Goal: Navigation & Orientation: Find specific page/section

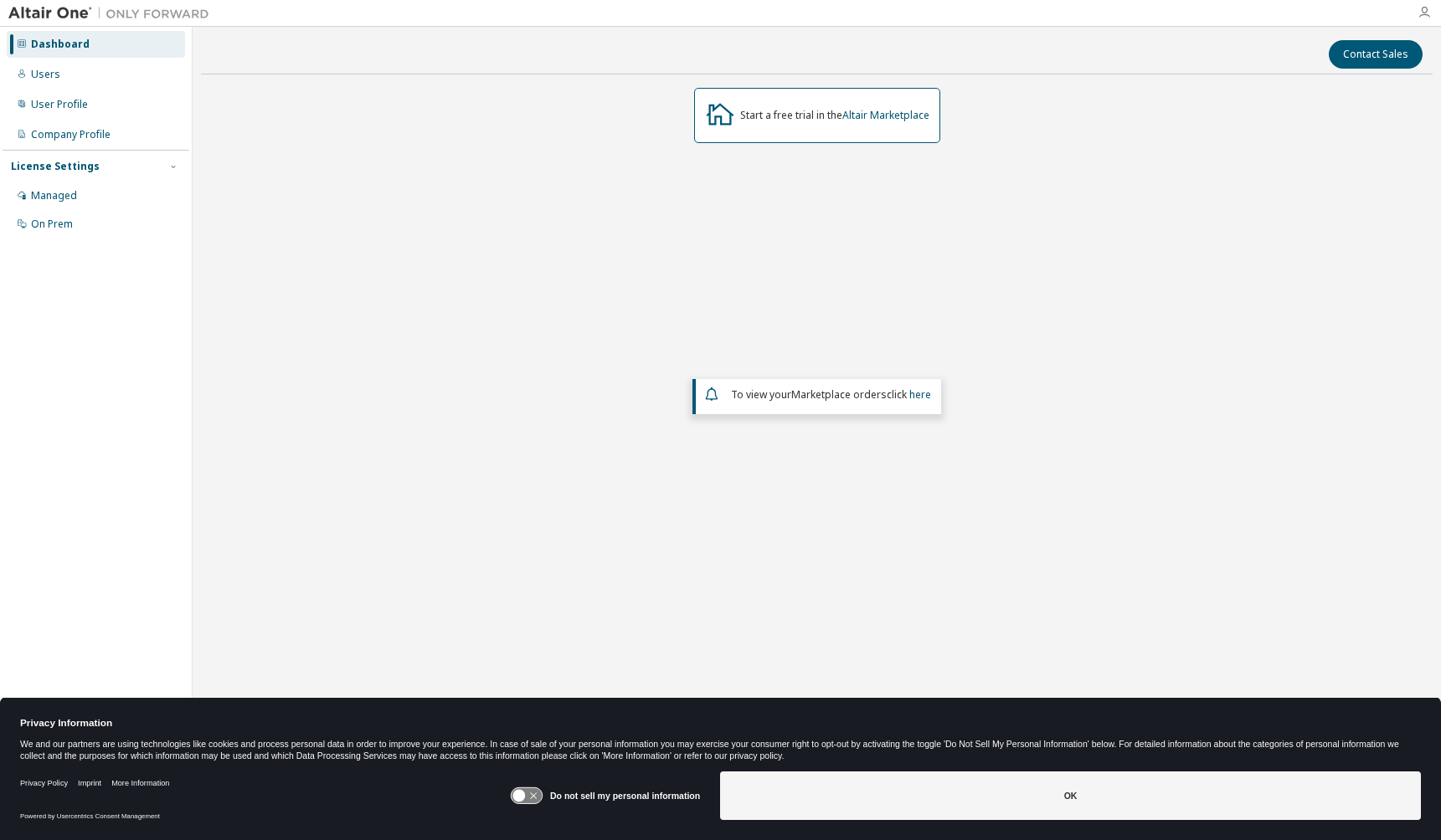
click at [1427, 16] on icon "button" at bounding box center [1424, 12] width 13 height 13
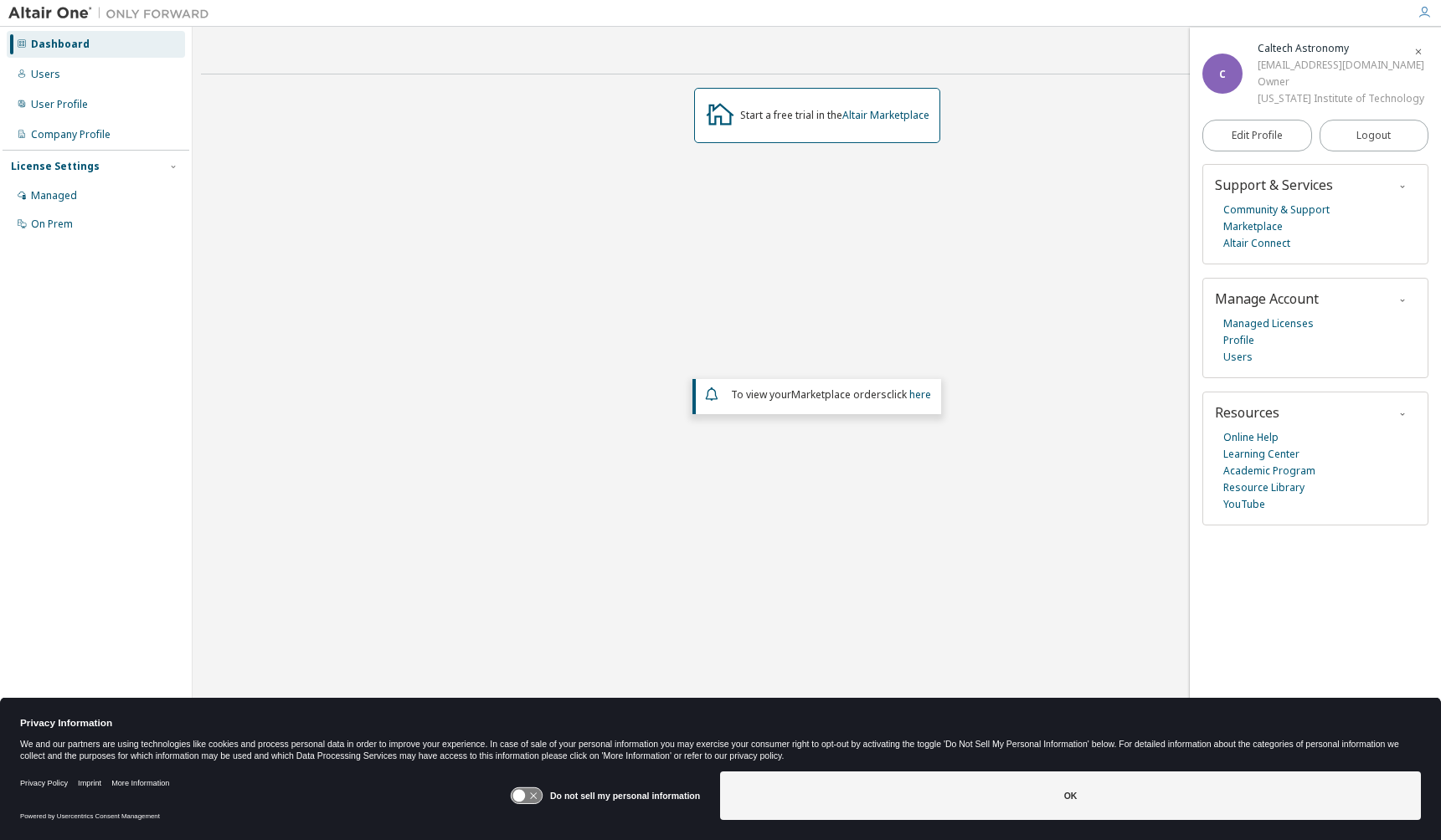
click at [1124, 94] on div "Start a free trial in the Altair Marketplace To view your Marketplace orders cl…" at bounding box center [816, 361] width 1231 height 546
click at [85, 193] on div "Managed" at bounding box center [95, 196] width 179 height 27
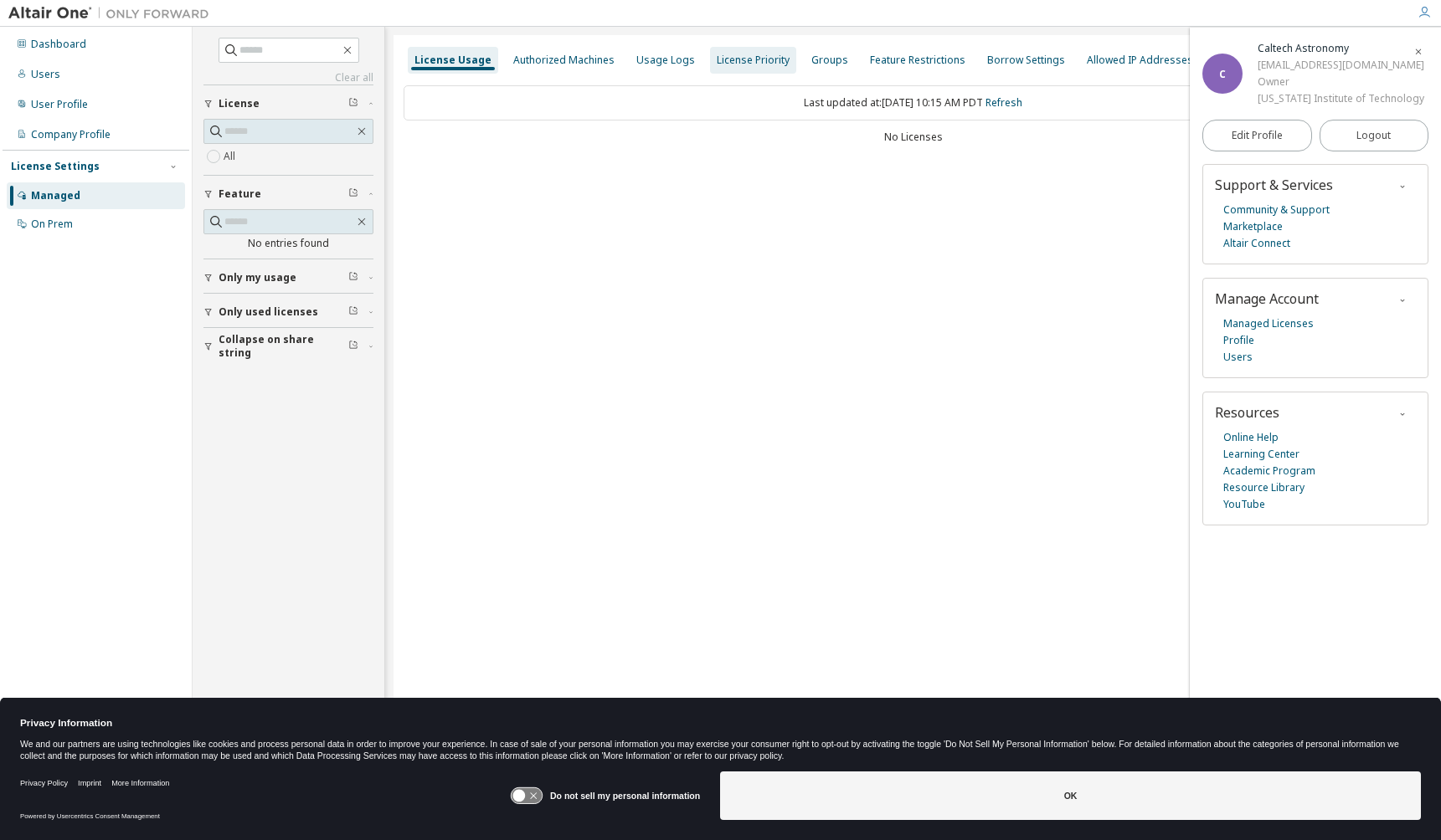
click at [763, 69] on div "License Priority" at bounding box center [752, 60] width 86 height 27
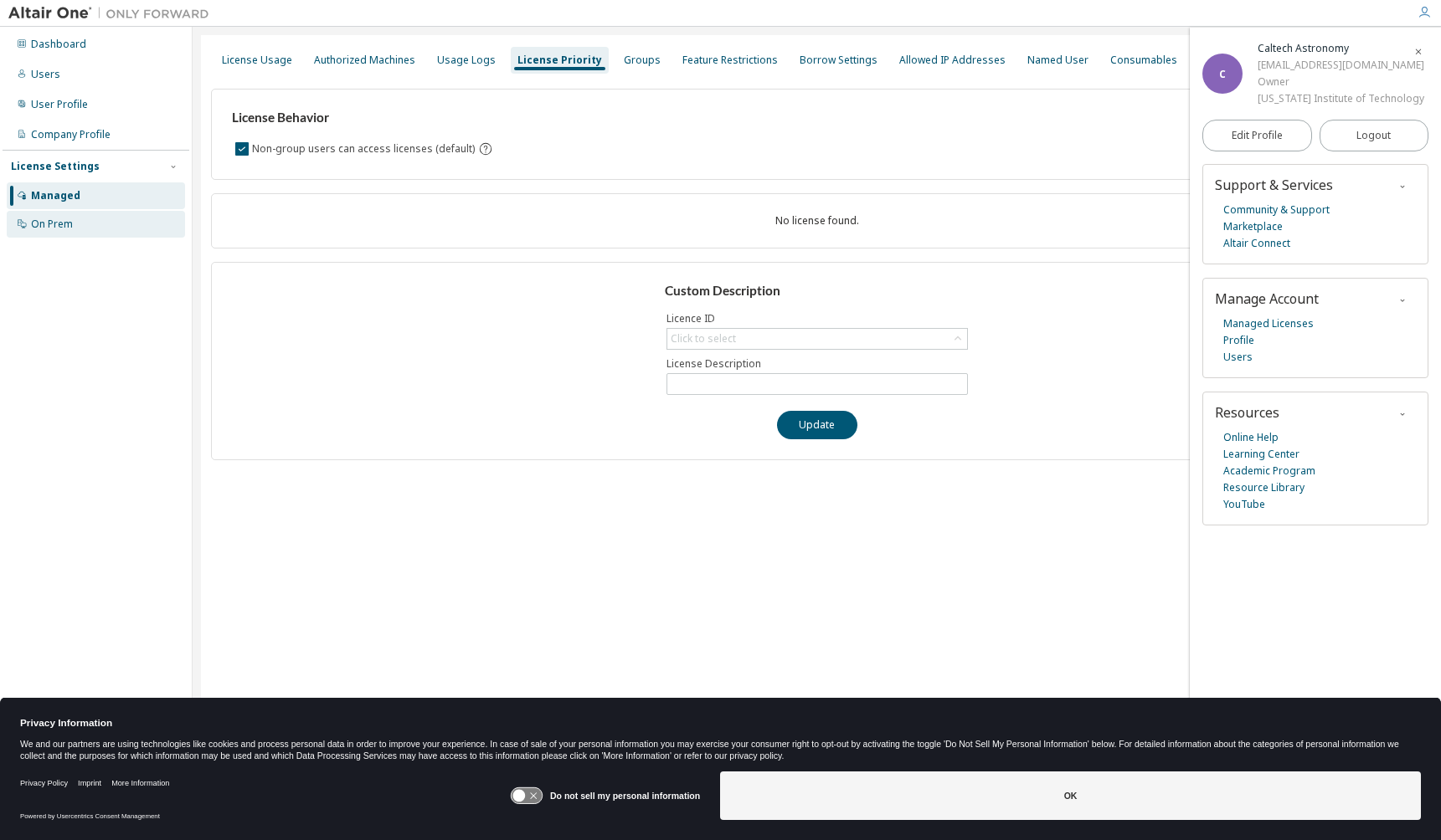
click at [52, 227] on div "On Prem" at bounding box center [52, 224] width 42 height 13
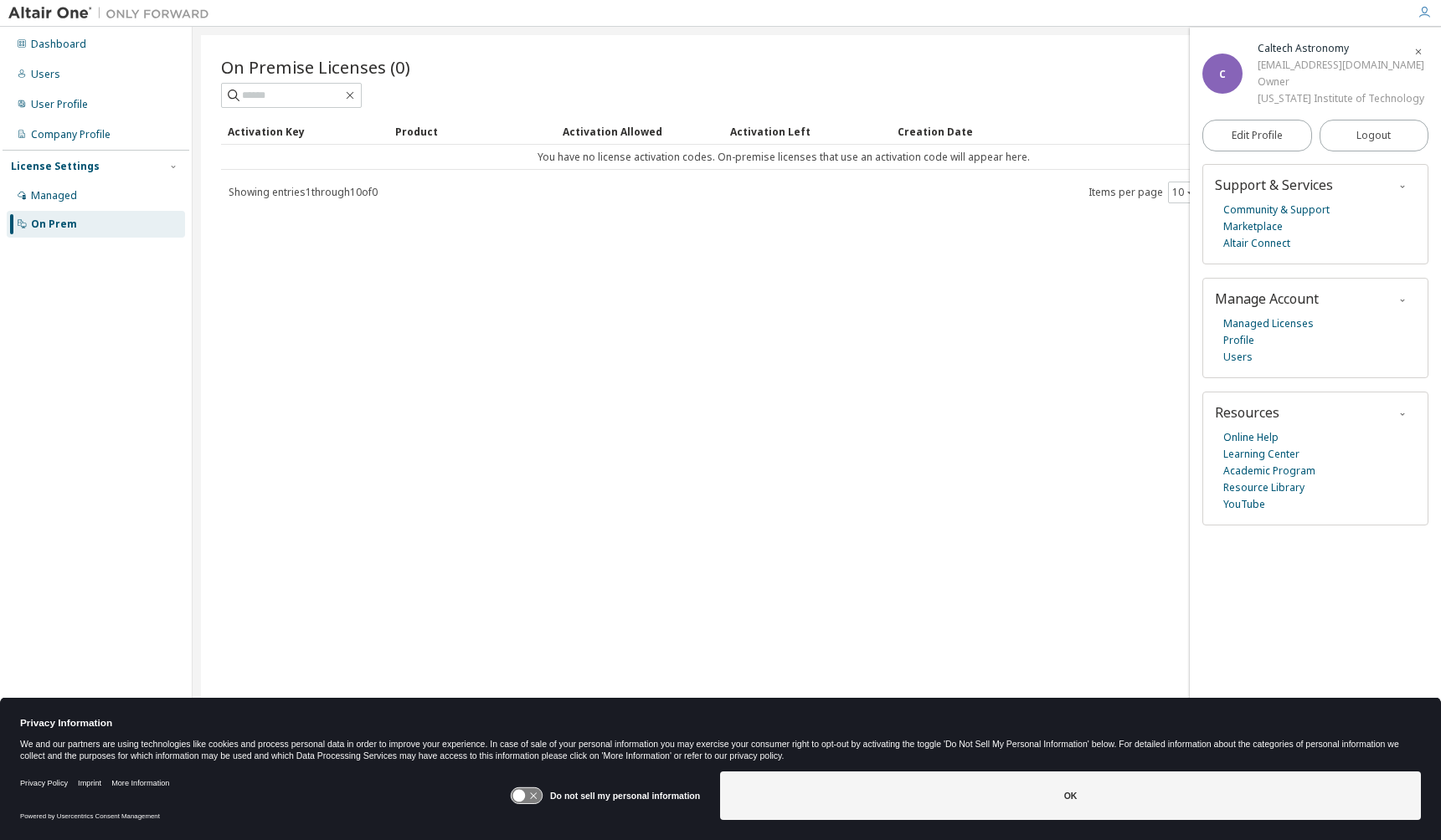
click at [1417, 47] on icon "button" at bounding box center [1418, 52] width 11 height 10
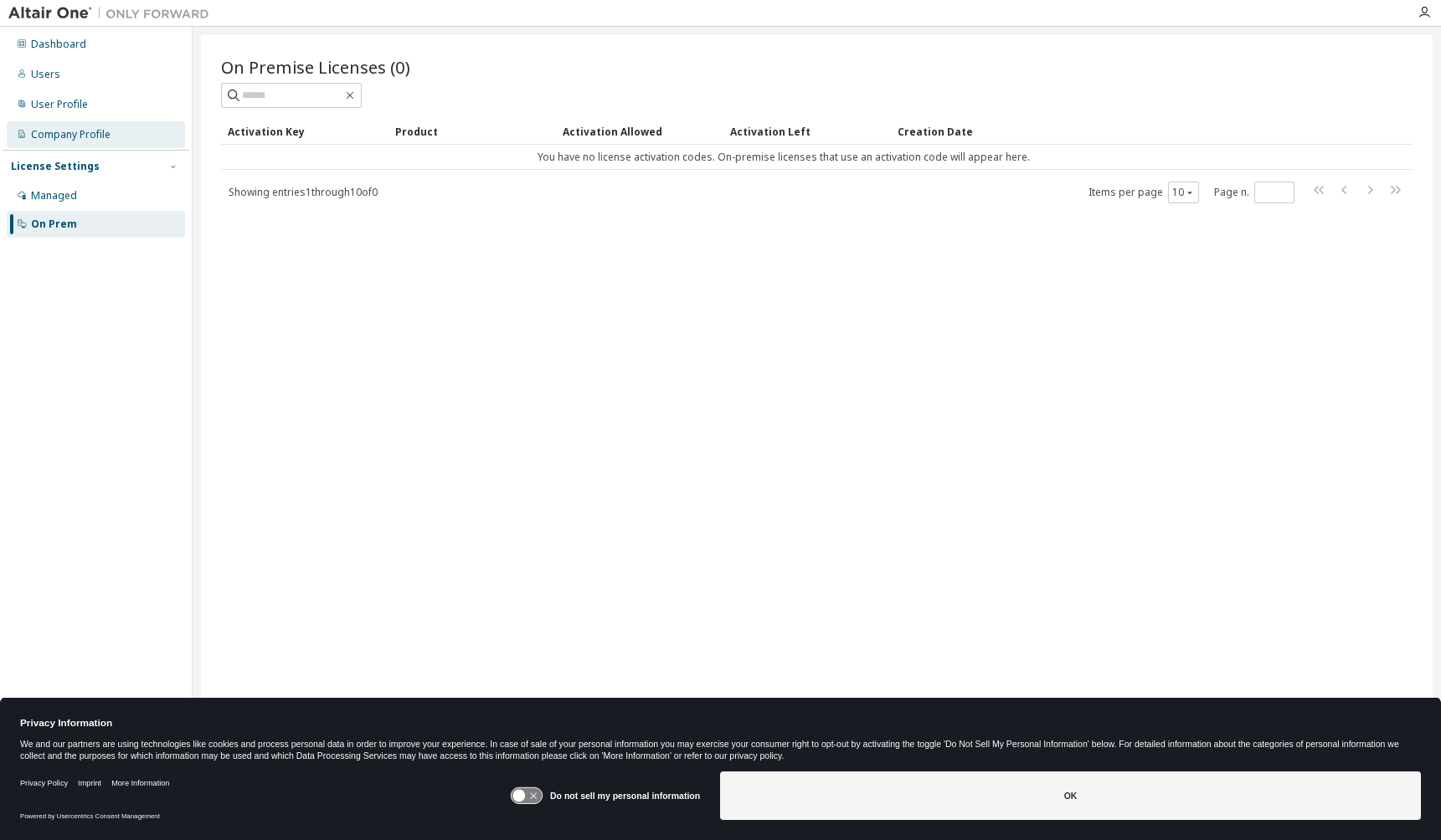
click at [102, 141] on div "Company Profile" at bounding box center [70, 135] width 79 height 13
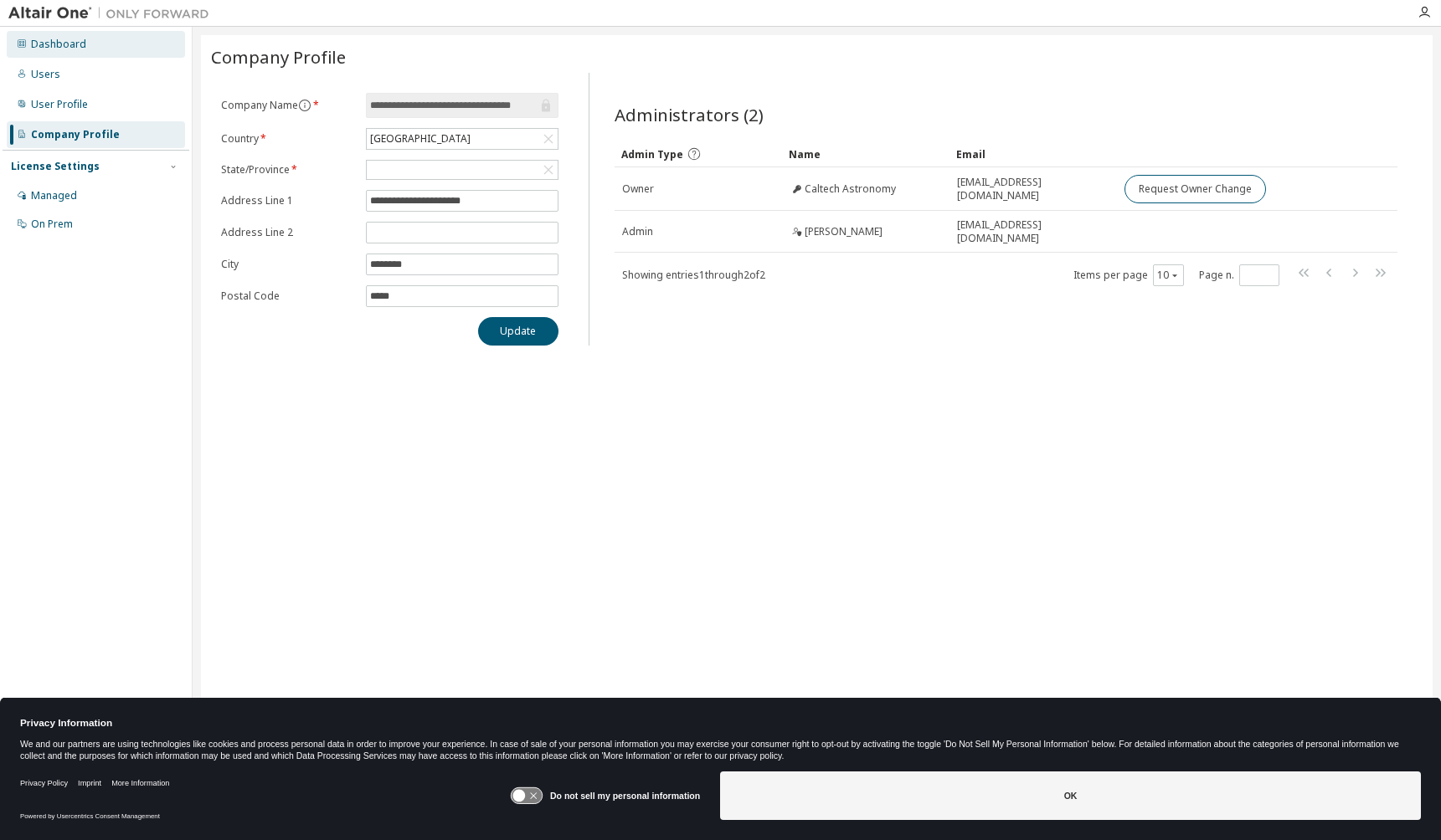
click at [64, 47] on div "Dashboard" at bounding box center [58, 44] width 55 height 13
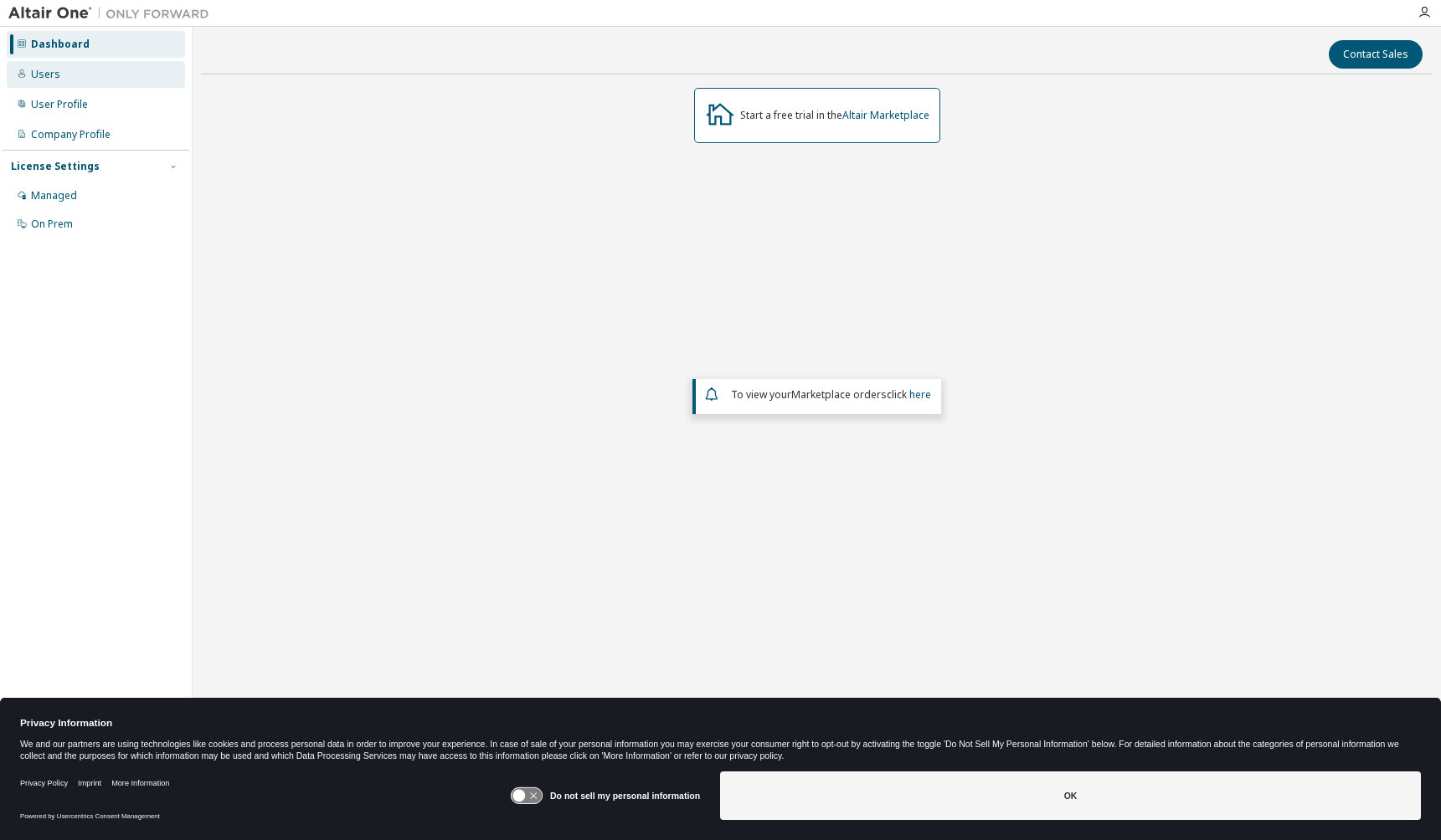
click at [96, 78] on div "Users" at bounding box center [95, 74] width 179 height 27
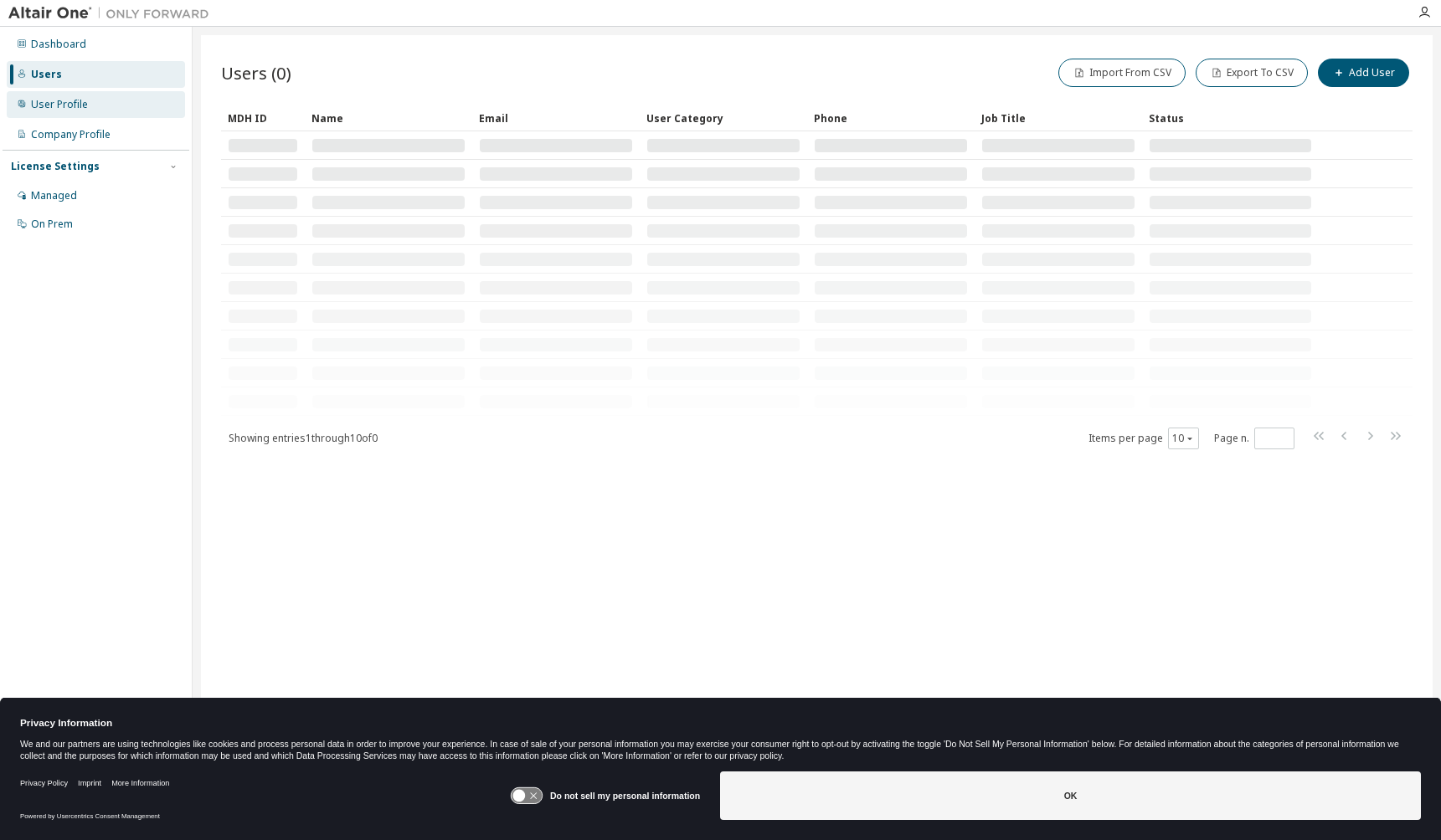
click at [91, 105] on div "User Profile" at bounding box center [95, 105] width 179 height 27
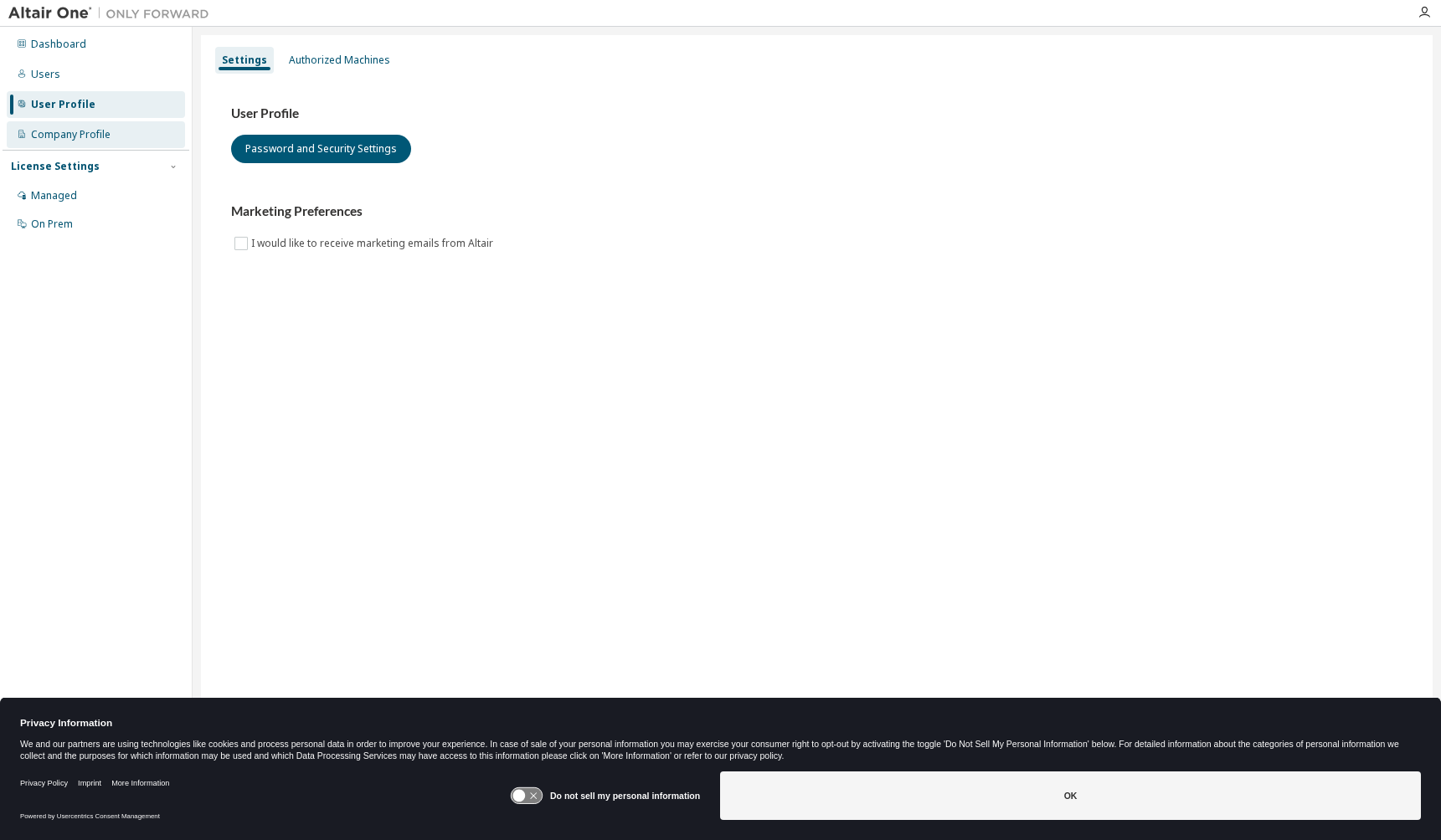
click at [92, 129] on div "Company Profile" at bounding box center [70, 135] width 79 height 13
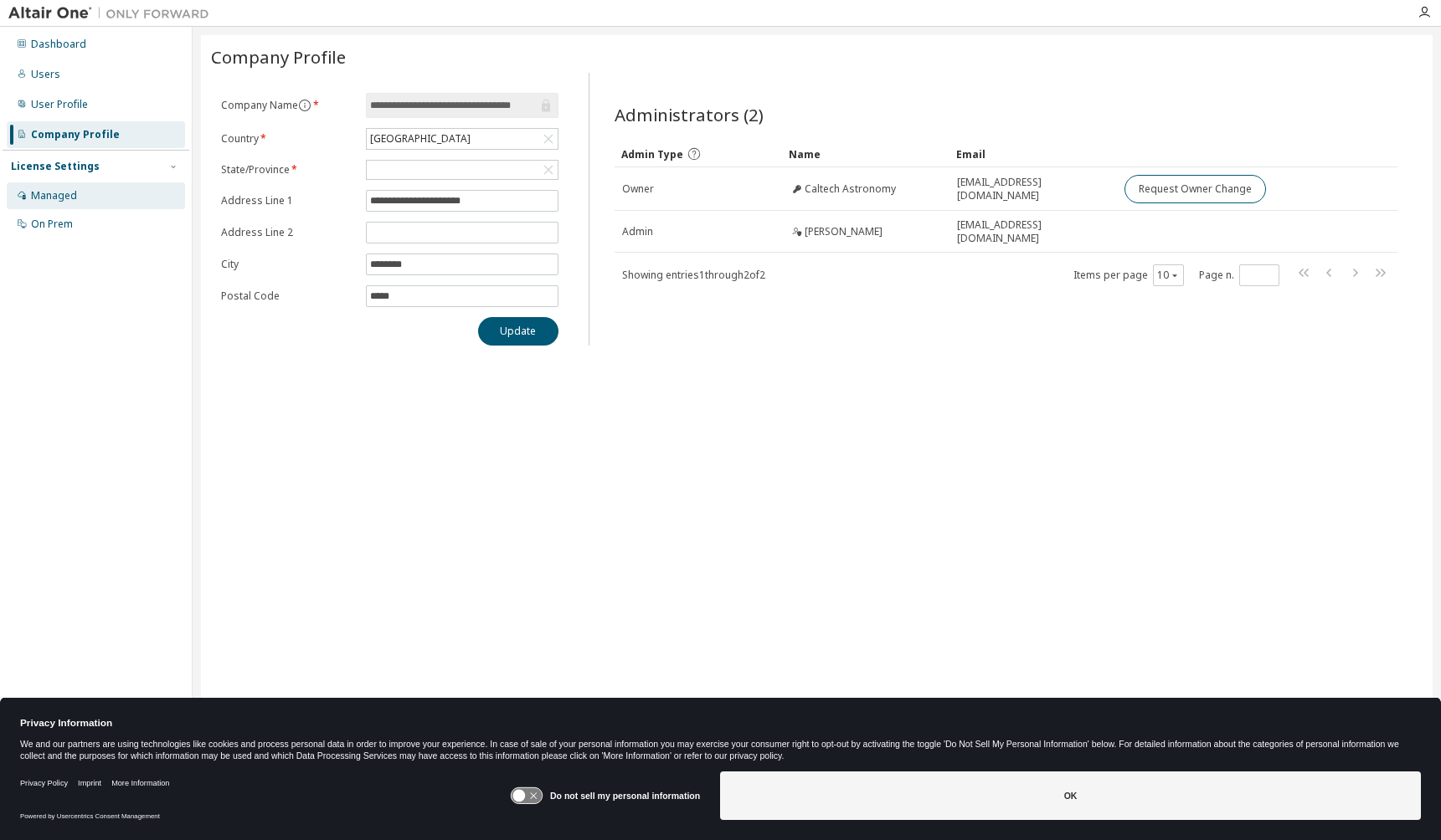
click at [79, 199] on div "Managed" at bounding box center [95, 196] width 179 height 27
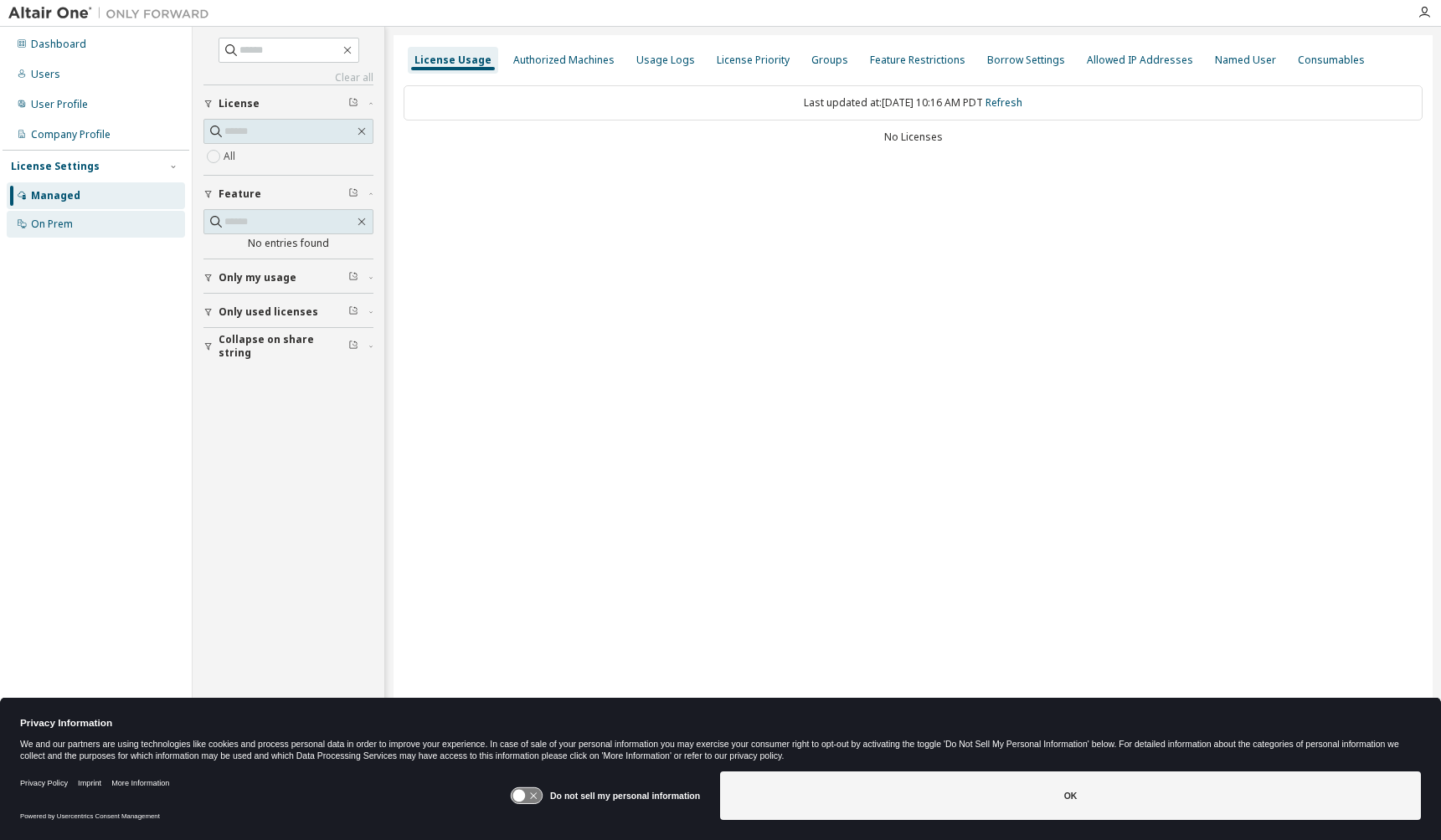
click at [71, 220] on div "On Prem" at bounding box center [52, 224] width 42 height 13
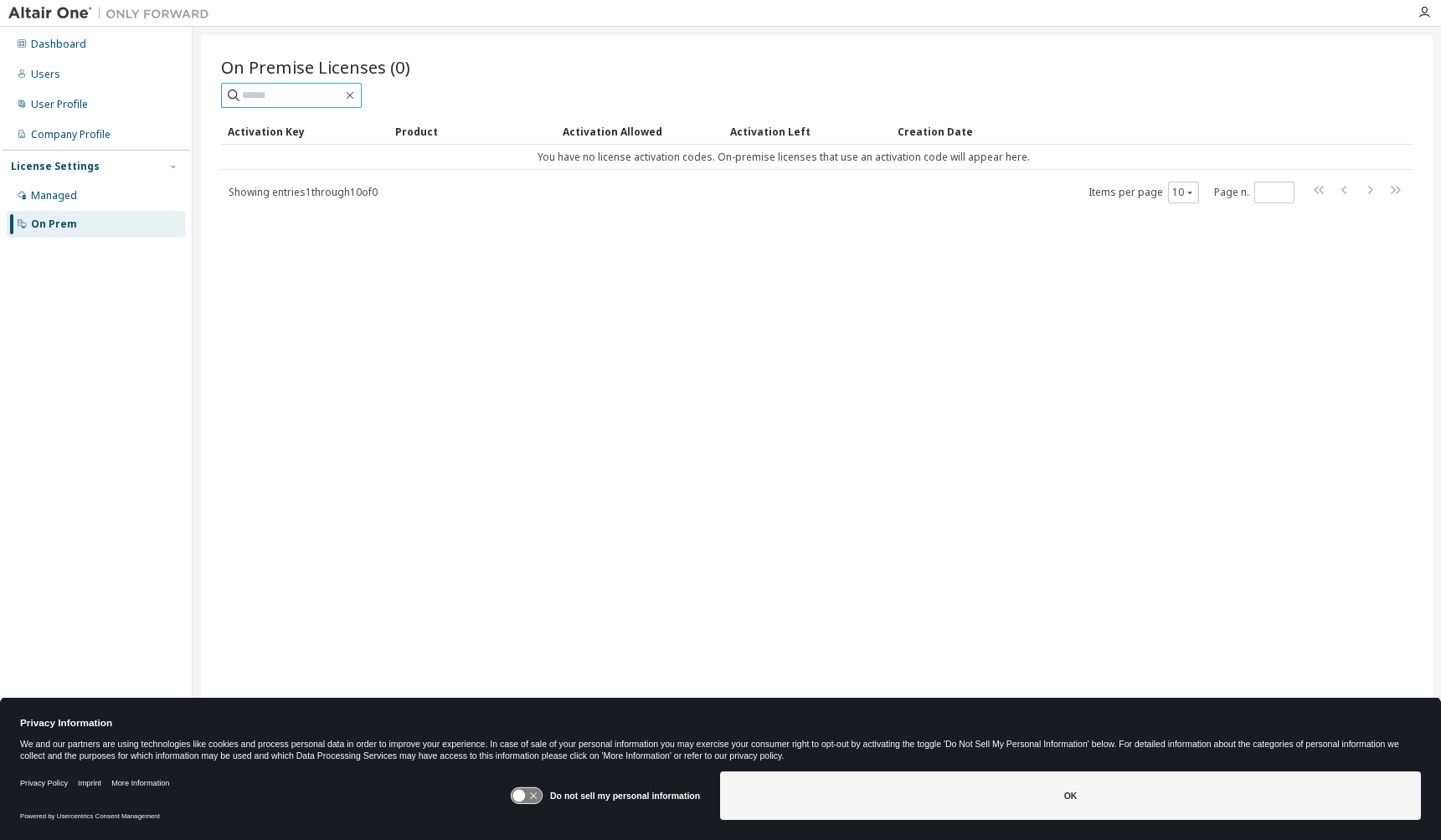
click at [306, 98] on input "text" at bounding box center [291, 95] width 100 height 17
click at [831, 419] on div "On Premise Licenses (0) Clear Load Save Save As Field Operator Value Select fil…" at bounding box center [816, 410] width 1231 height 748
click at [85, 52] on div "Dashboard" at bounding box center [95, 44] width 179 height 27
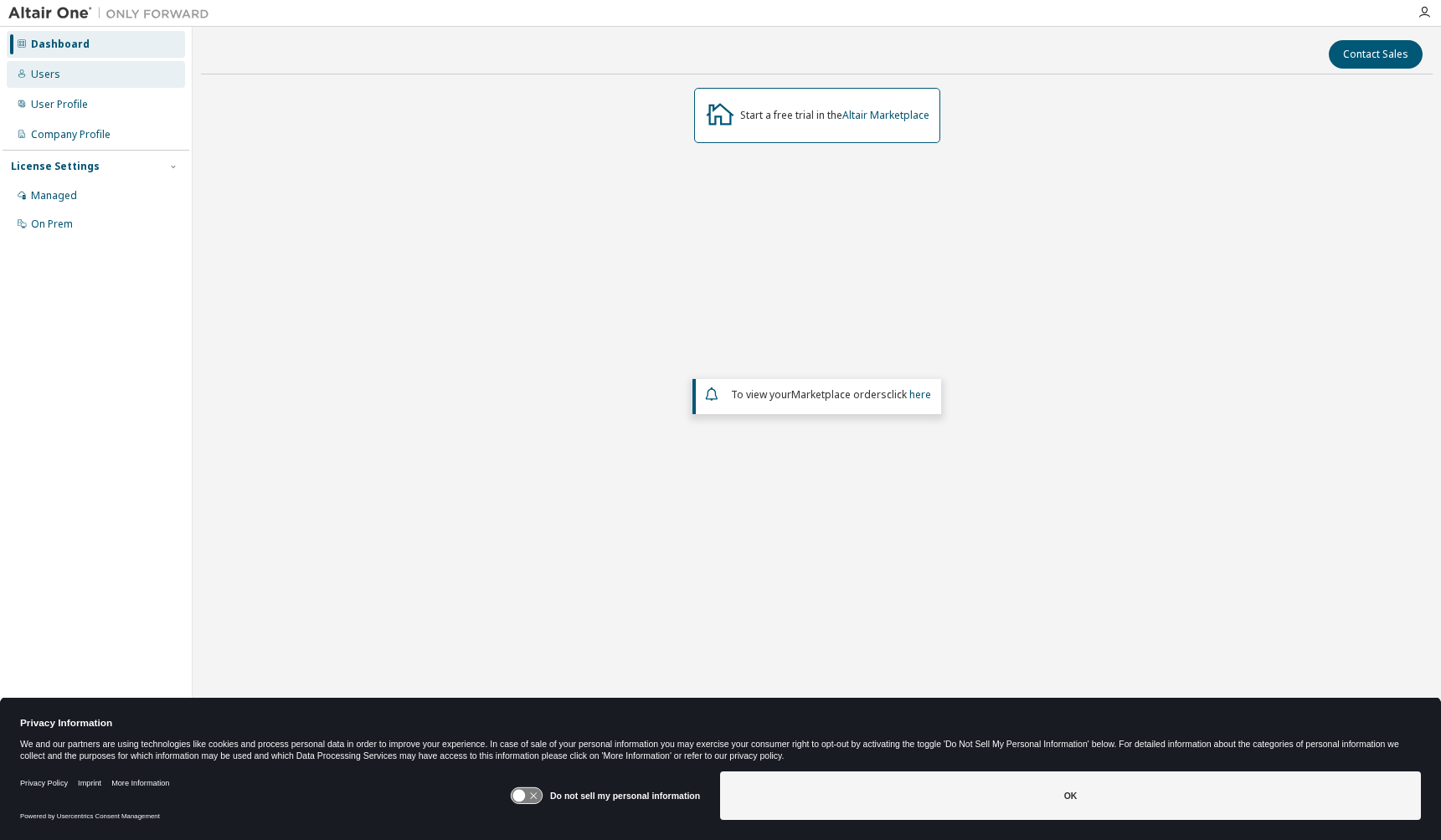
click at [61, 85] on div "Users" at bounding box center [95, 74] width 179 height 27
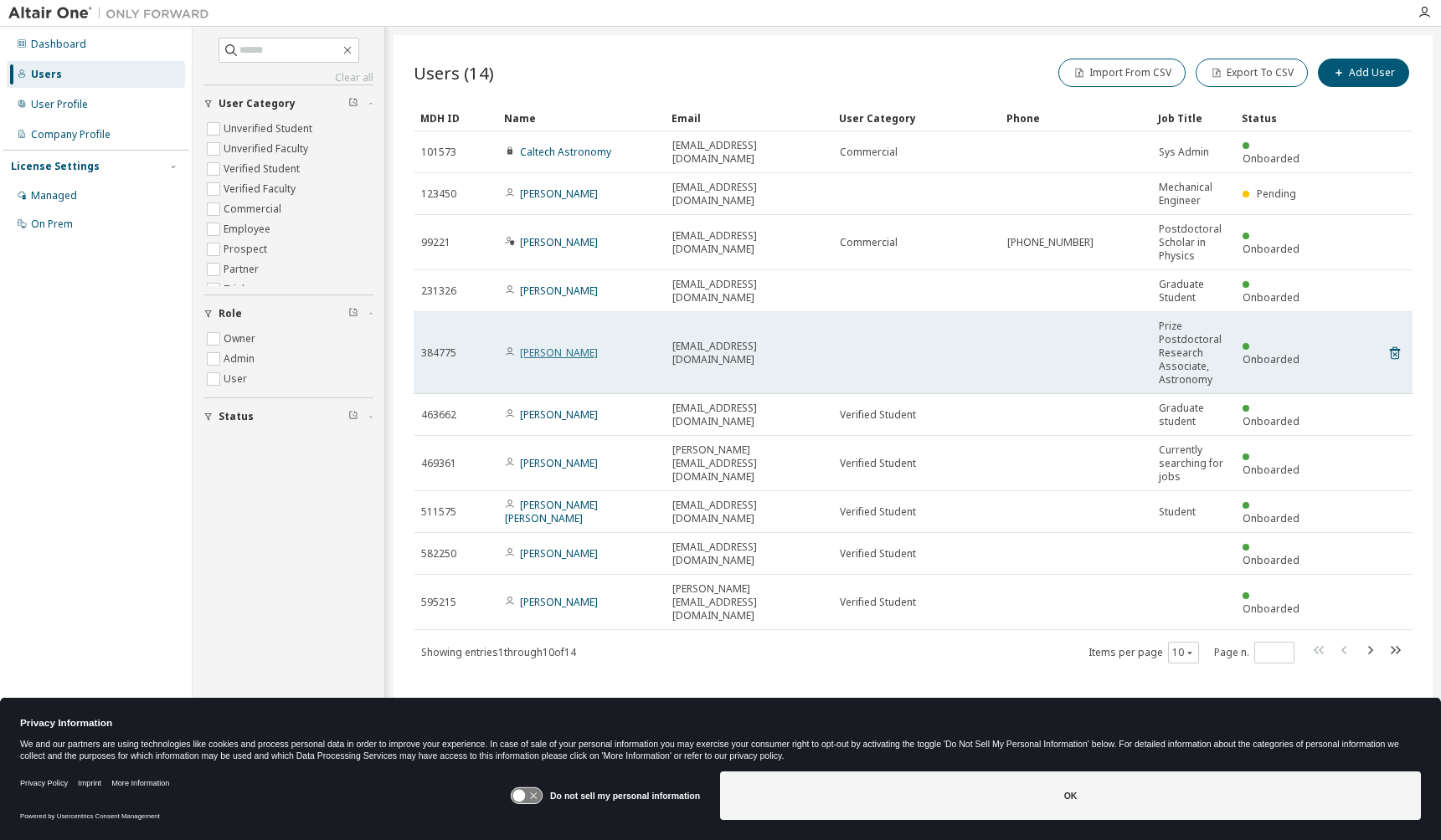
click at [543, 346] on link "Nivedita Mahesh" at bounding box center [559, 352] width 78 height 14
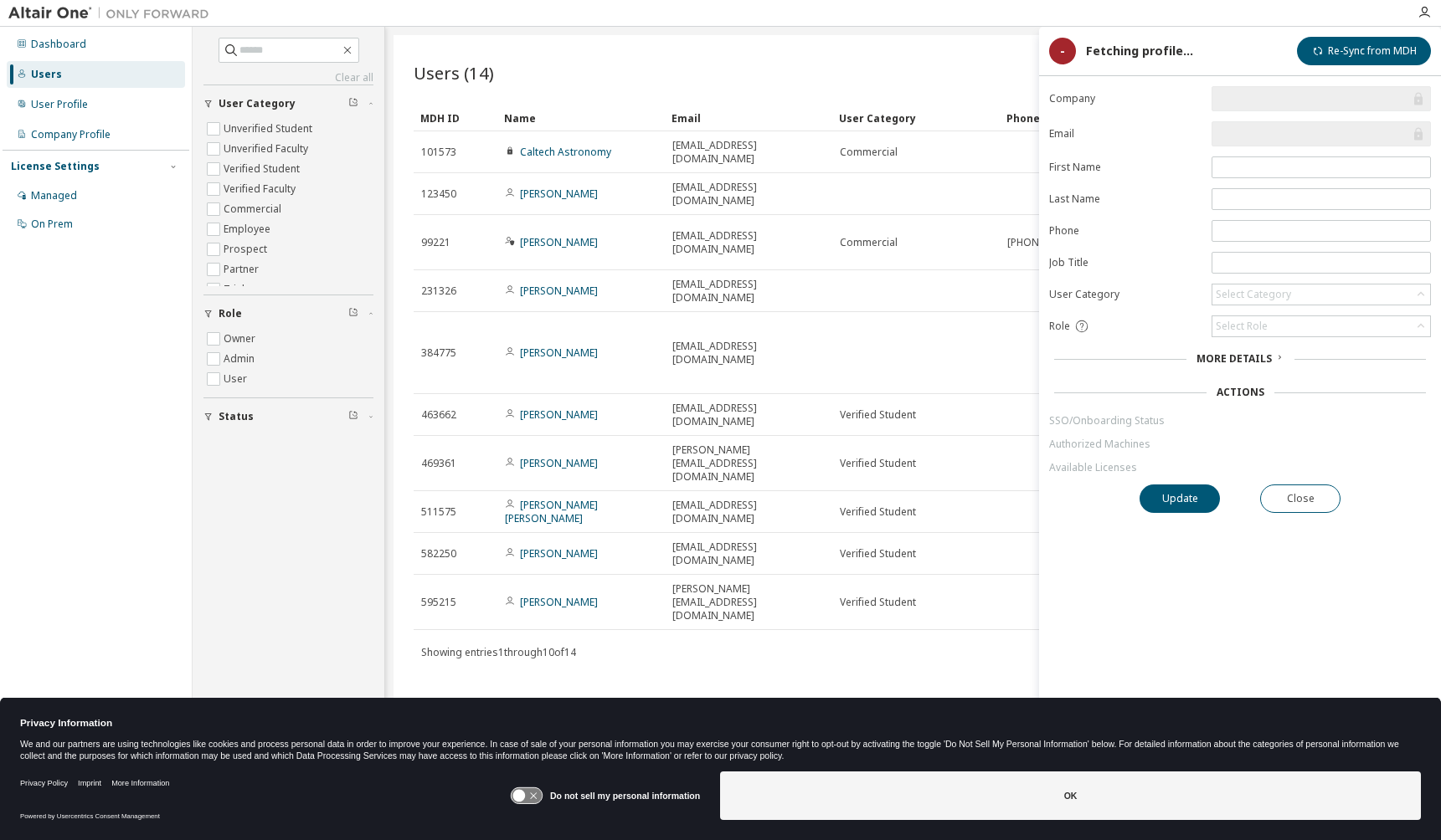
click at [543, 346] on link "Nivedita Mahesh" at bounding box center [559, 352] width 78 height 14
click at [1302, 505] on button "Close" at bounding box center [1300, 499] width 80 height 29
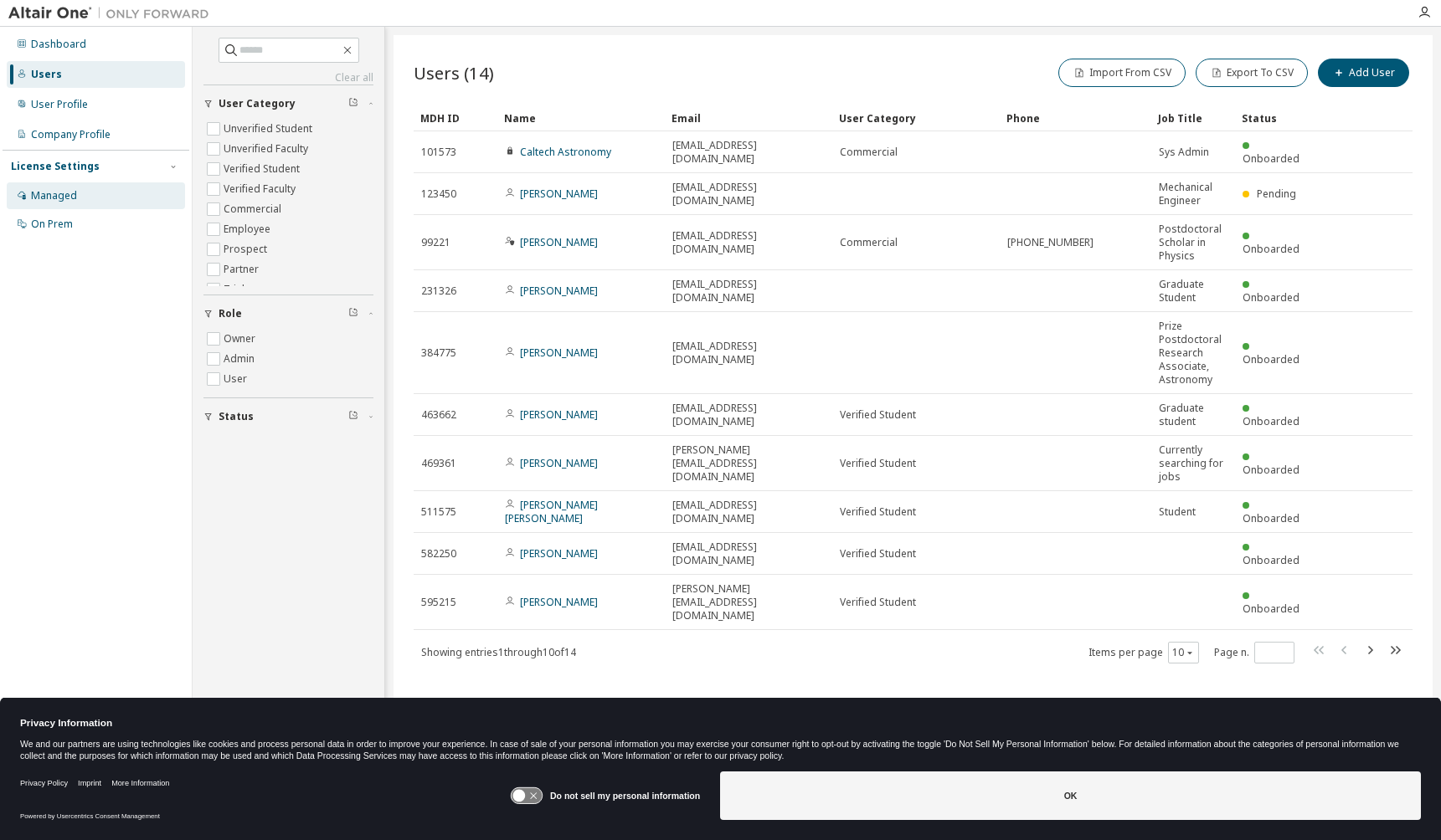
click at [81, 197] on div "Managed" at bounding box center [95, 196] width 179 height 27
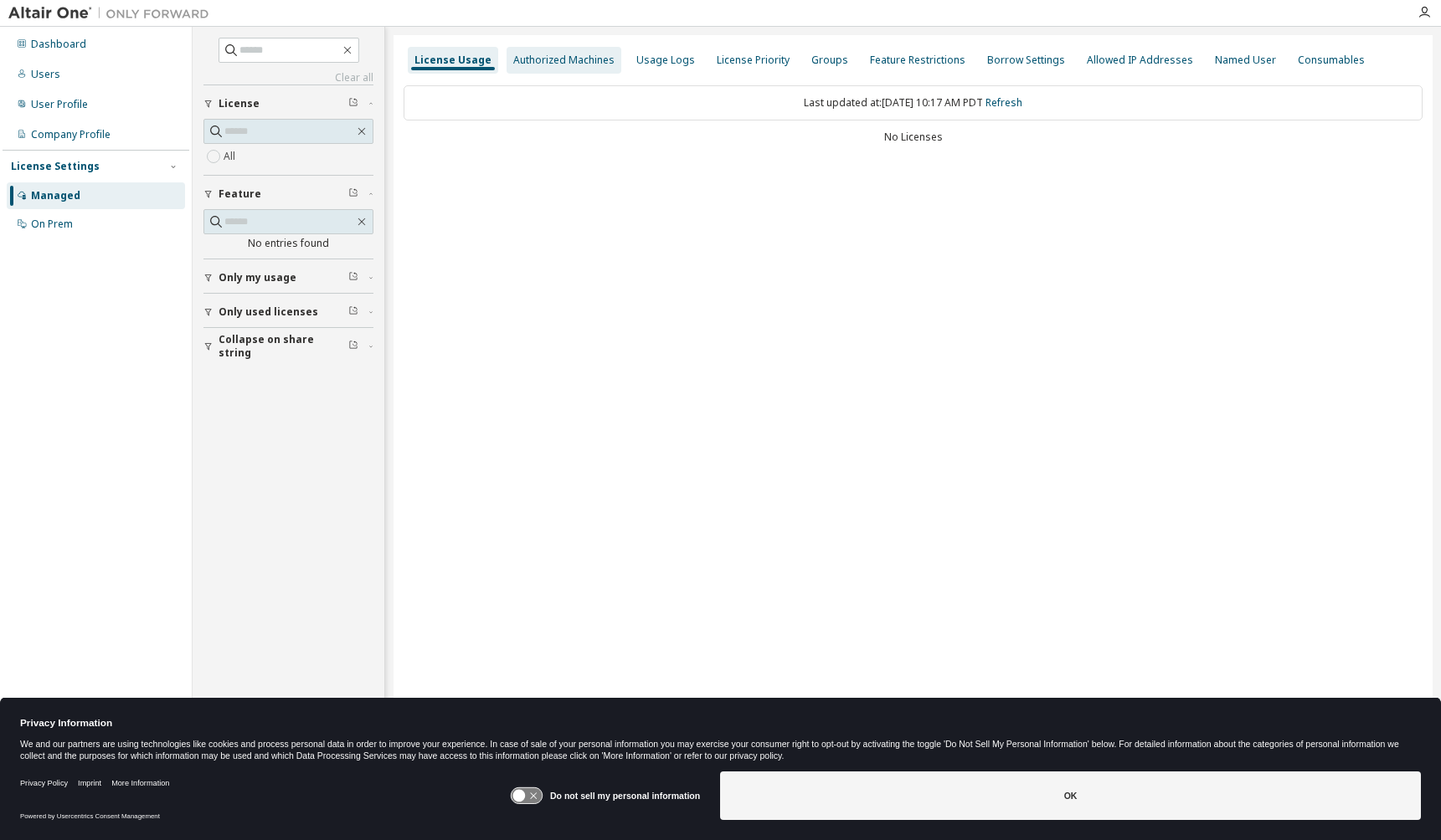
click at [585, 65] on div "Authorized Machines" at bounding box center [563, 60] width 101 height 13
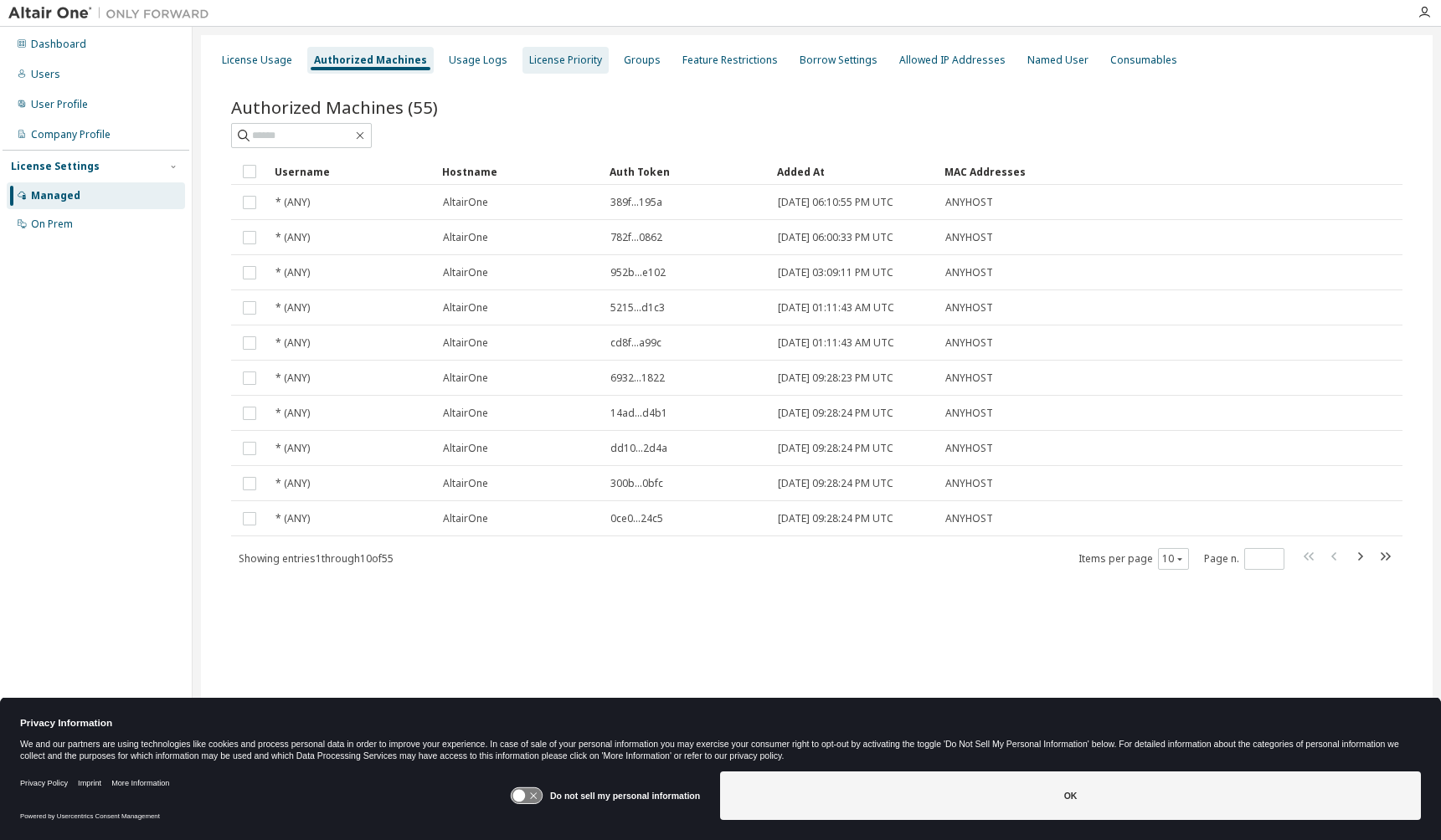
click at [550, 71] on div "License Priority" at bounding box center [565, 60] width 86 height 27
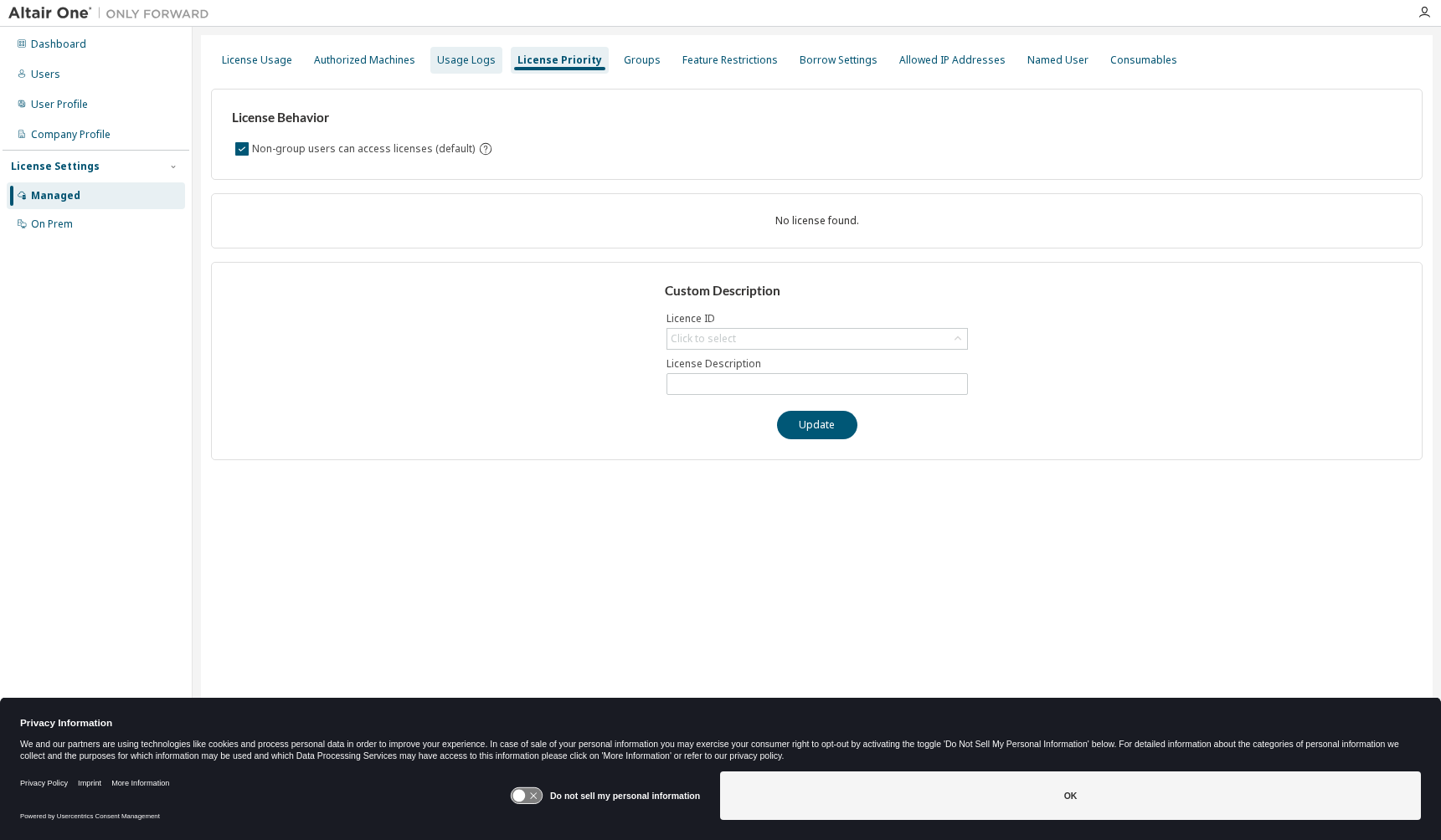
click at [457, 66] on div "Usage Logs" at bounding box center [466, 60] width 58 height 13
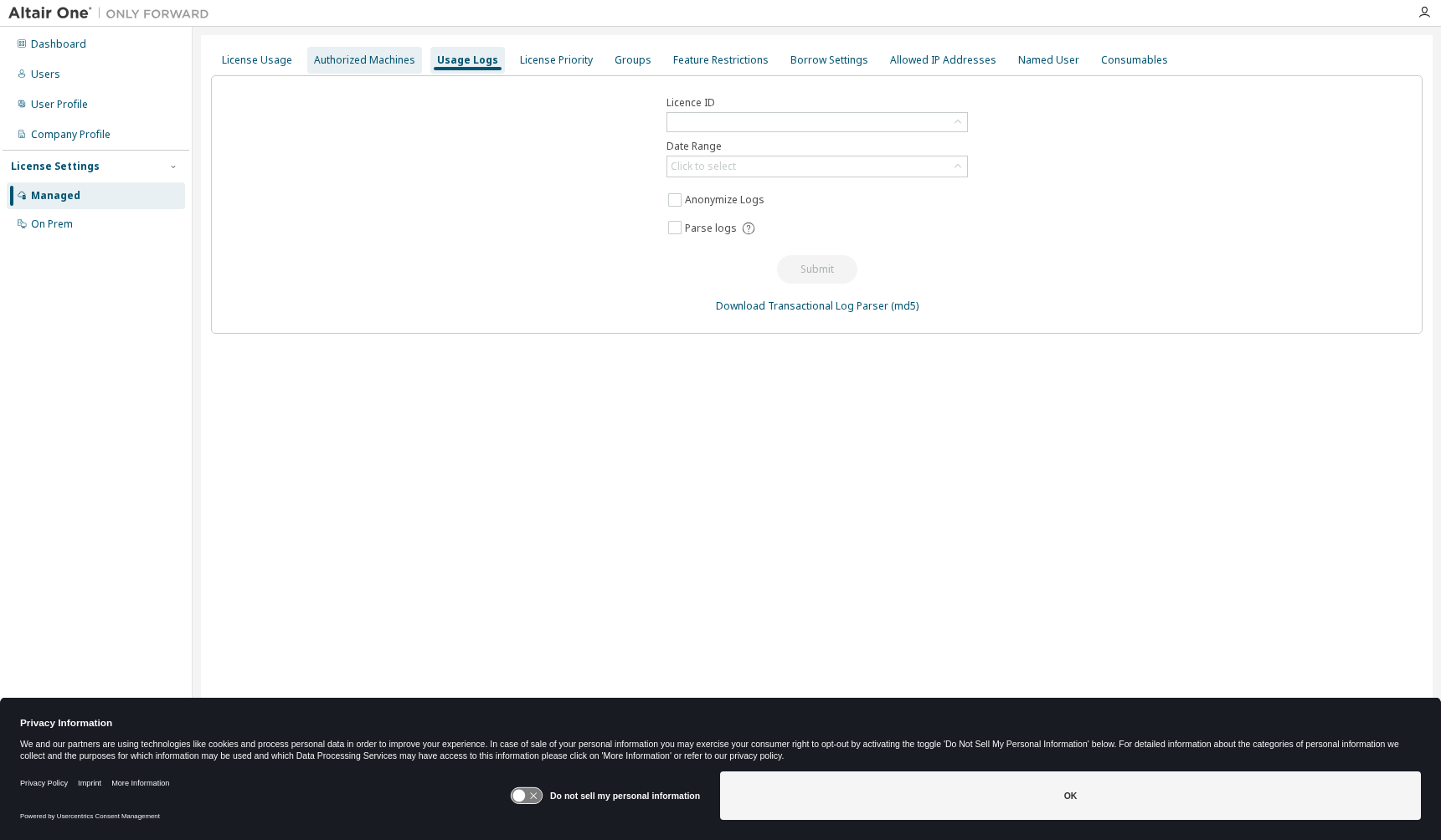
click at [370, 62] on div "Authorized Machines" at bounding box center [365, 60] width 101 height 13
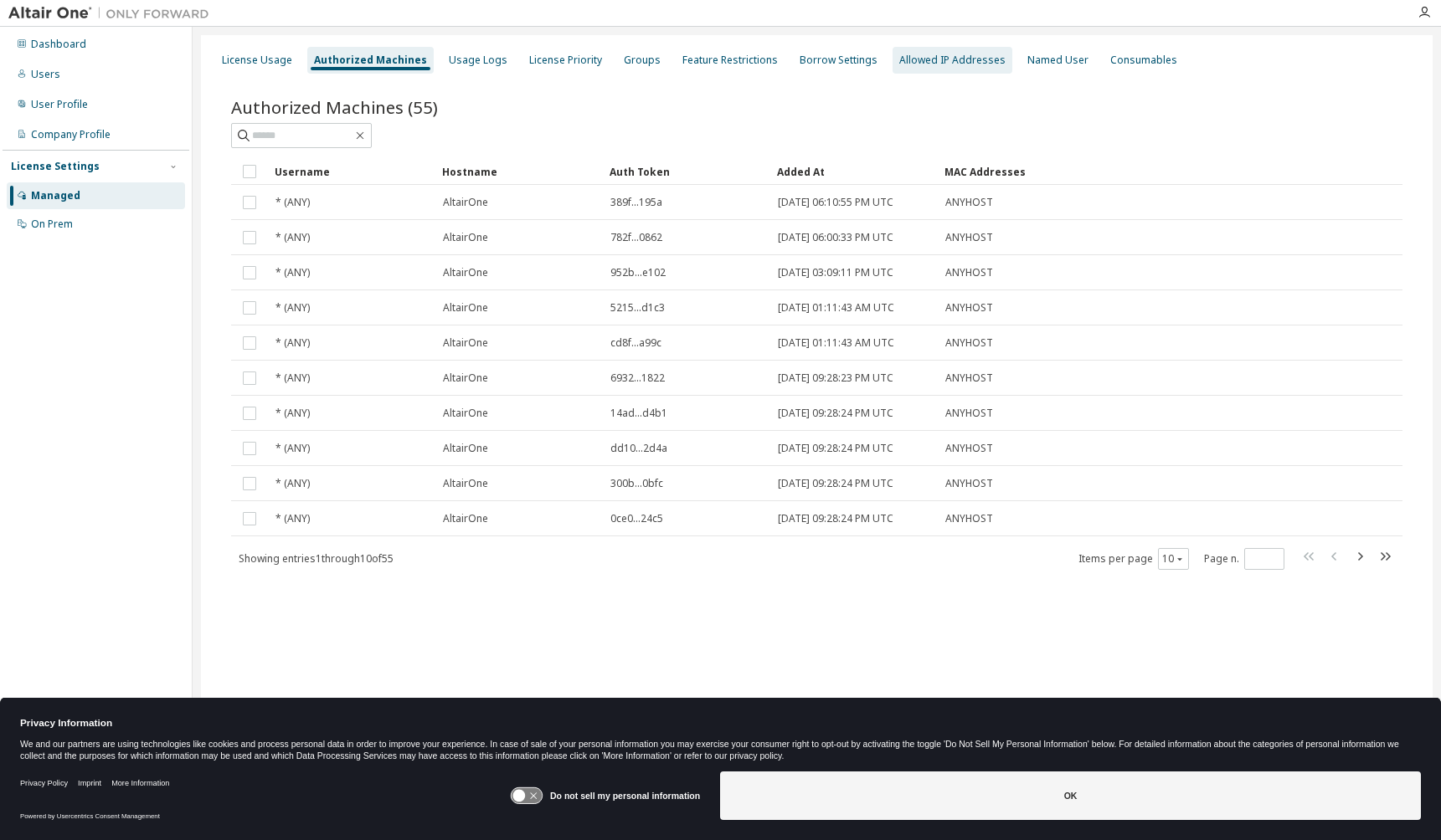
click at [911, 72] on div "Allowed IP Addresses" at bounding box center [951, 60] width 119 height 27
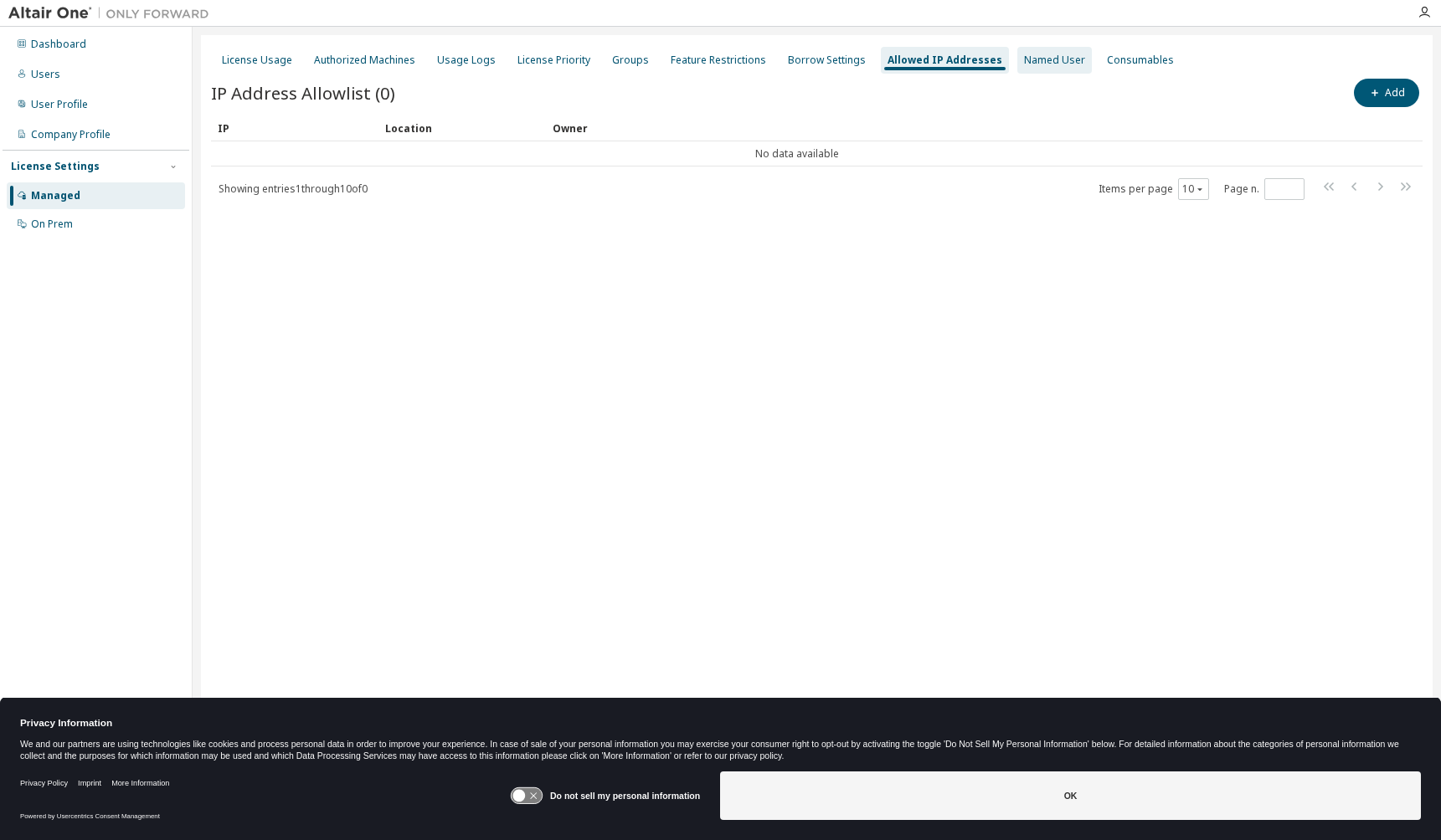
click at [1027, 69] on div "Named User" at bounding box center [1054, 60] width 74 height 27
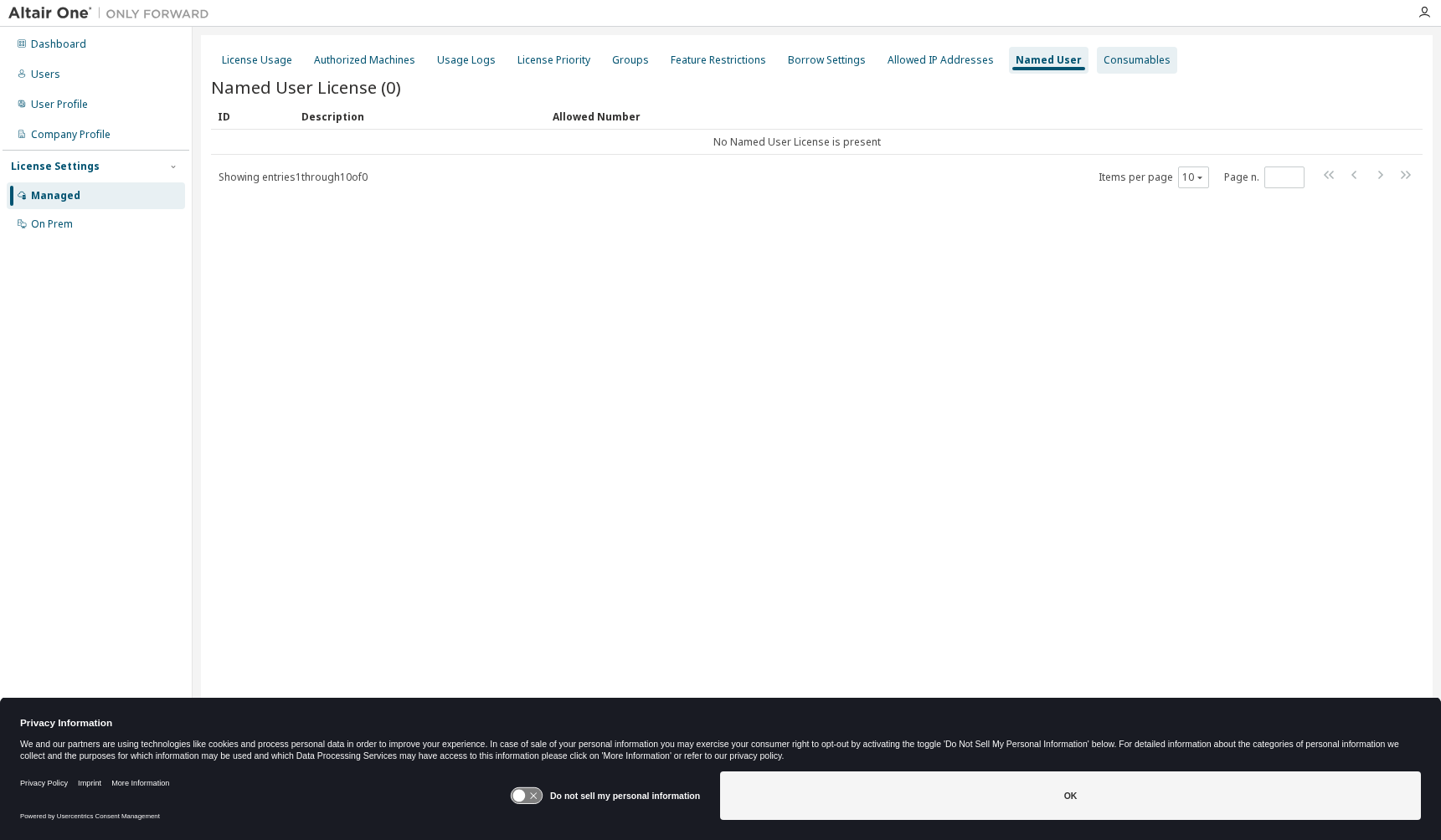
click at [1126, 60] on div "Consumables" at bounding box center [1136, 60] width 67 height 13
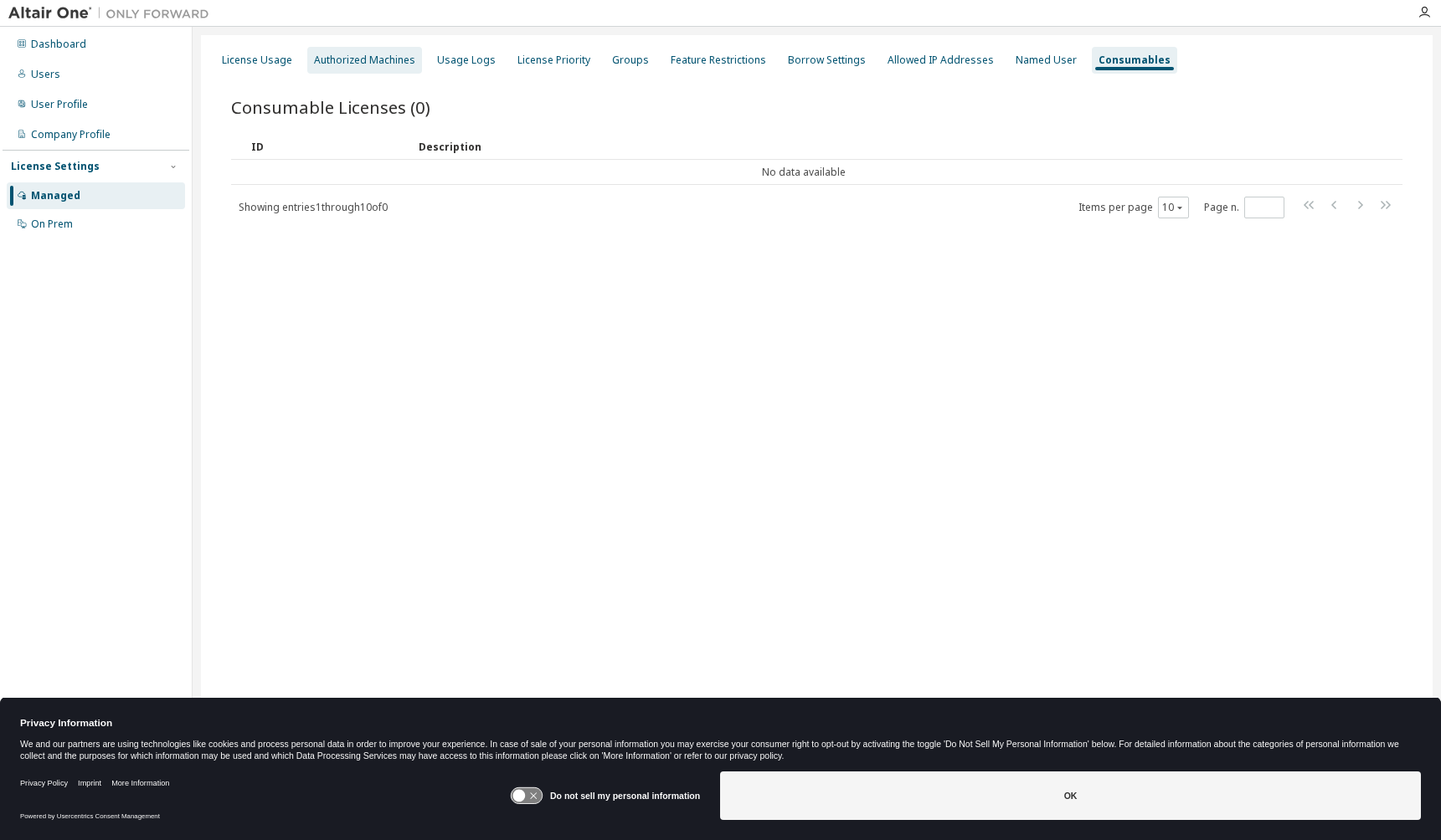
click at [380, 55] on div "Authorized Machines" at bounding box center [365, 60] width 101 height 13
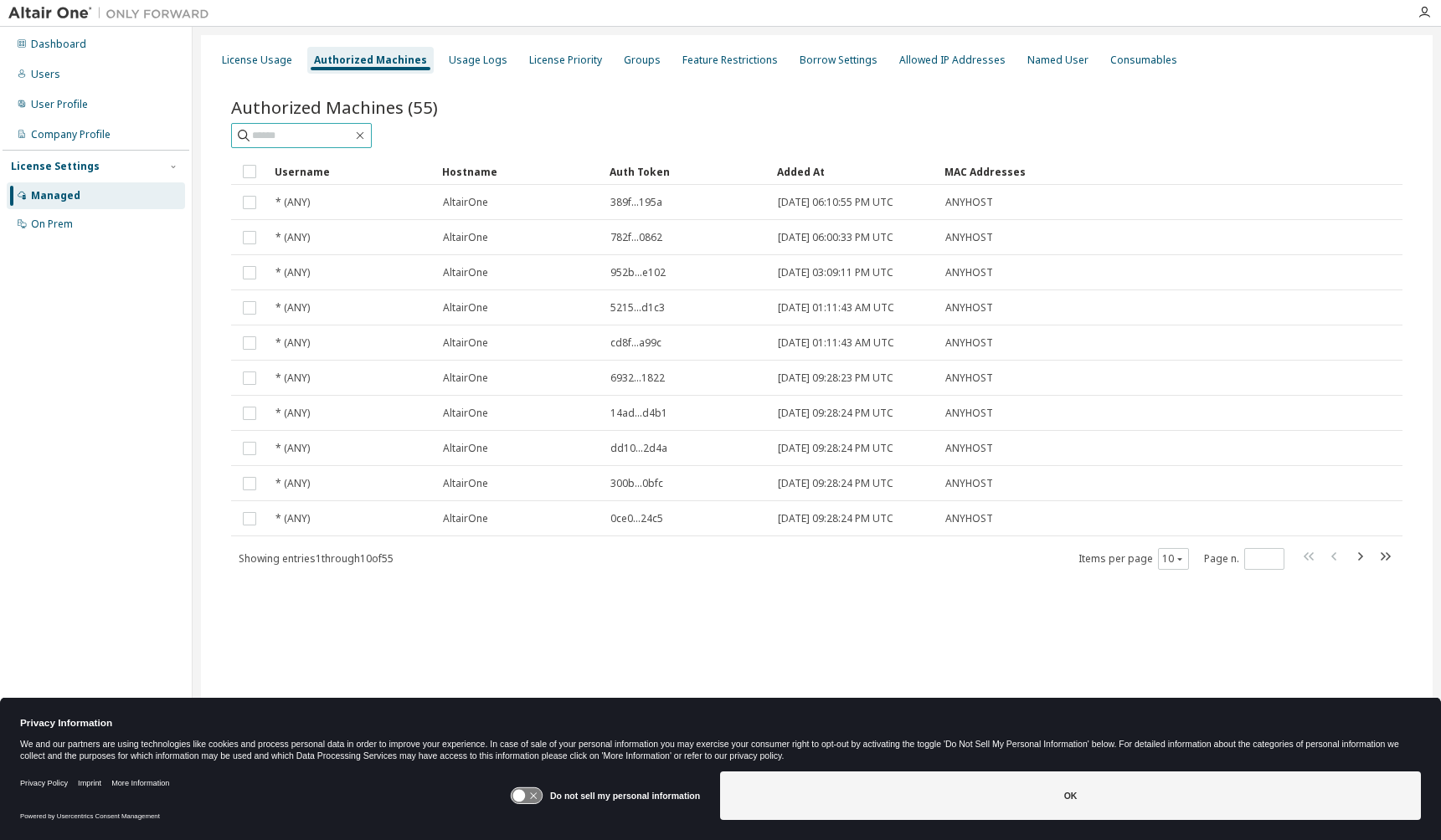
click at [300, 135] on input "text" at bounding box center [302, 136] width 100 height 17
type input "*"
click at [261, 66] on div "License Usage" at bounding box center [257, 60] width 71 height 13
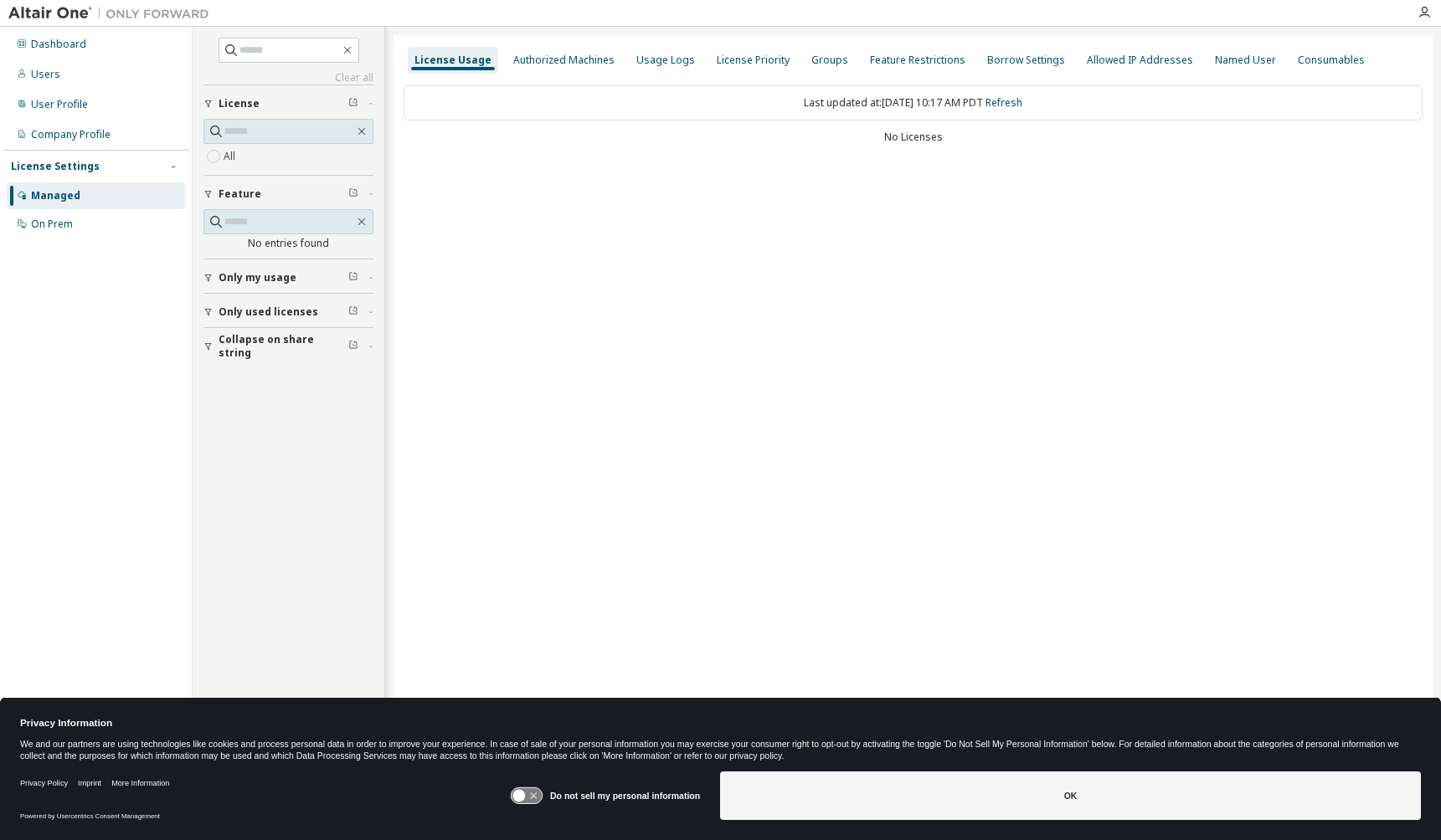
click at [267, 278] on span "Only my usage" at bounding box center [258, 278] width 78 height 13
click at [269, 364] on span "Only used licenses" at bounding box center [268, 361] width 99 height 13
click at [264, 451] on span "Collapse on share string" at bounding box center [284, 444] width 130 height 27
click at [65, 231] on div "On Prem" at bounding box center [52, 224] width 42 height 13
